Goal: Obtain resource: Obtain resource

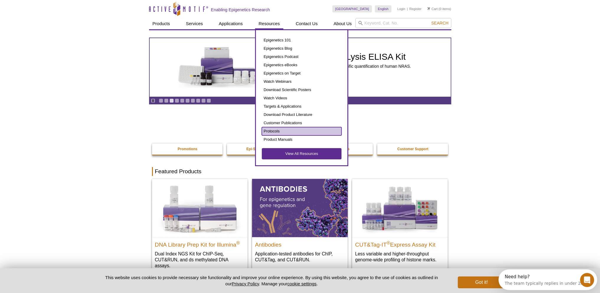
click at [288, 131] on link "Protocols" at bounding box center [302, 131] width 80 height 8
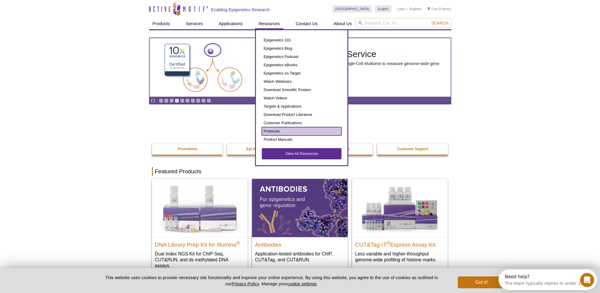
click at [301, 133] on link "Protocols" at bounding box center [302, 131] width 80 height 8
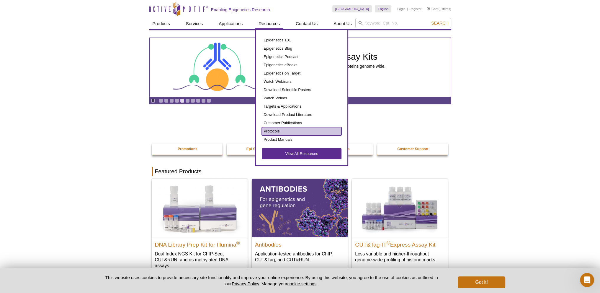
click at [278, 130] on link "Protocols" at bounding box center [302, 131] width 80 height 8
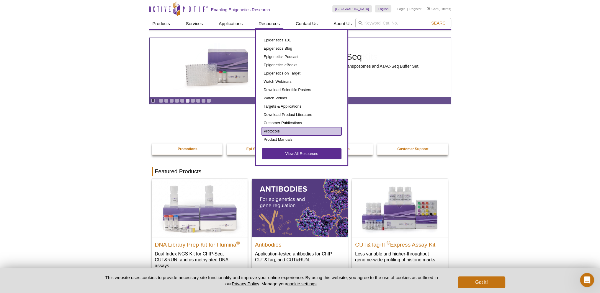
drag, startPoint x: 281, startPoint y: 130, endPoint x: 271, endPoint y: 130, distance: 10.0
click at [271, 130] on link "Protocols" at bounding box center [302, 131] width 80 height 8
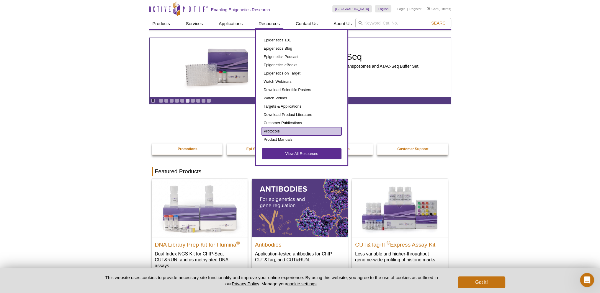
click at [278, 131] on link "Protocols" at bounding box center [302, 131] width 80 height 8
click at [282, 153] on link "View All Resources" at bounding box center [302, 153] width 80 height 11
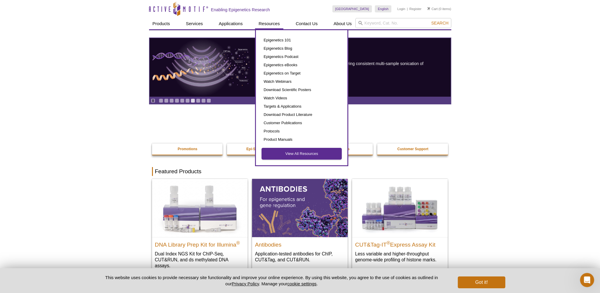
click at [308, 153] on link "View All Resources" at bounding box center [302, 153] width 80 height 11
click at [285, 129] on link "Protocols" at bounding box center [302, 131] width 80 height 8
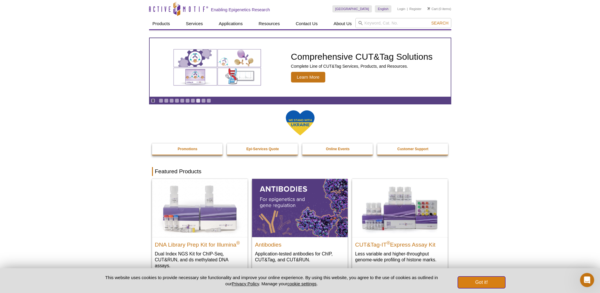
click at [486, 281] on button "Got it!" at bounding box center [481, 282] width 47 height 12
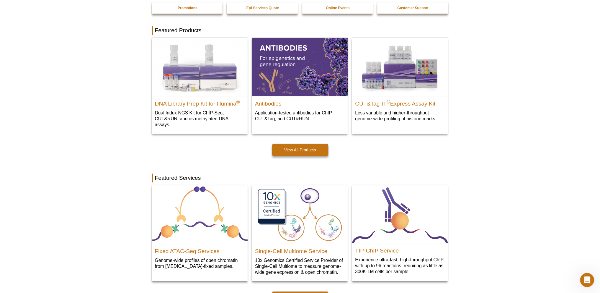
scroll to position [148, 0]
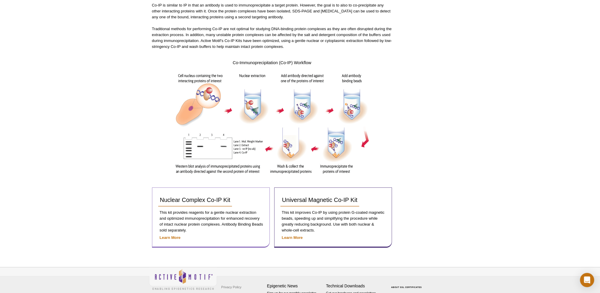
scroll to position [116, 0]
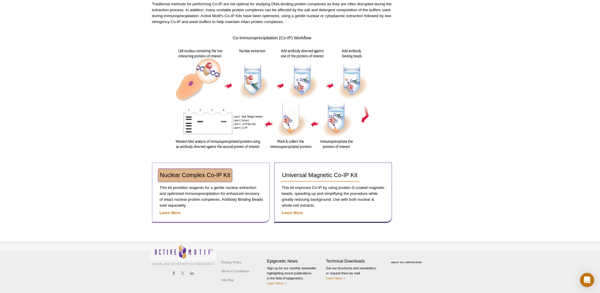
click at [217, 177] on span "Nuclear Complex Co-IP Kit" at bounding box center [195, 175] width 71 height 6
click at [214, 179] on link "Nuclear Complex Co-IP Kit" at bounding box center [195, 175] width 74 height 13
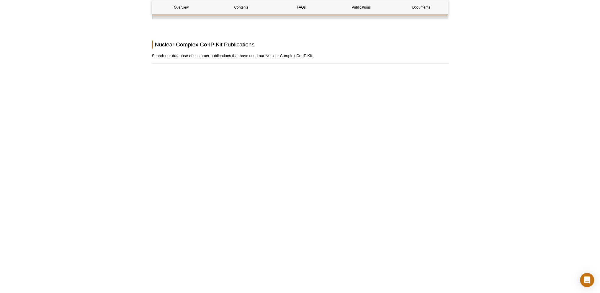
scroll to position [679, 0]
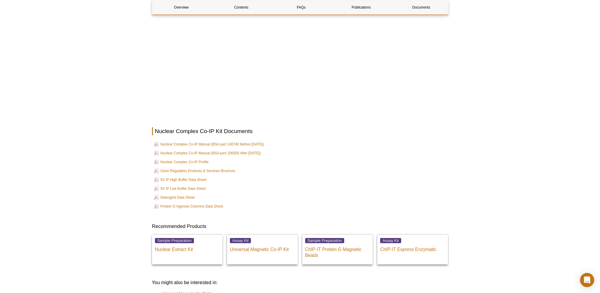
scroll to position [915, 0]
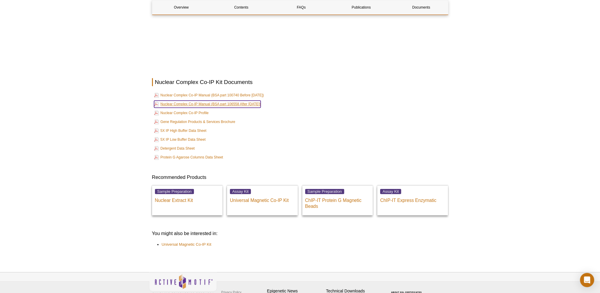
click at [193, 101] on link "Nuclear Complex Co-IP Manual (BSA part 106558 After Aug, 2024)" at bounding box center [207, 103] width 107 height 7
